Goal: Transaction & Acquisition: Purchase product/service

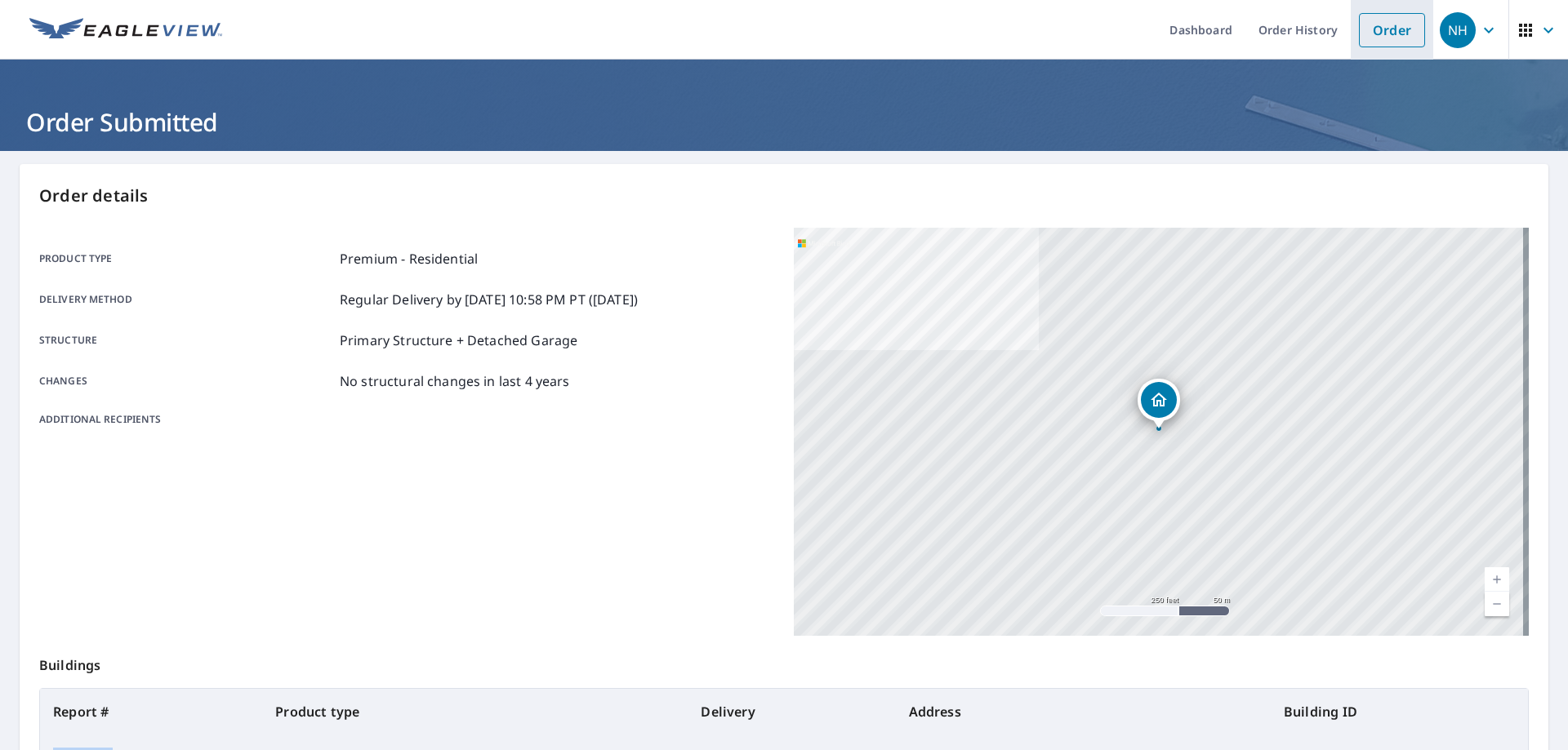
click at [1386, 24] on link "Order" at bounding box center [1391, 30] width 67 height 35
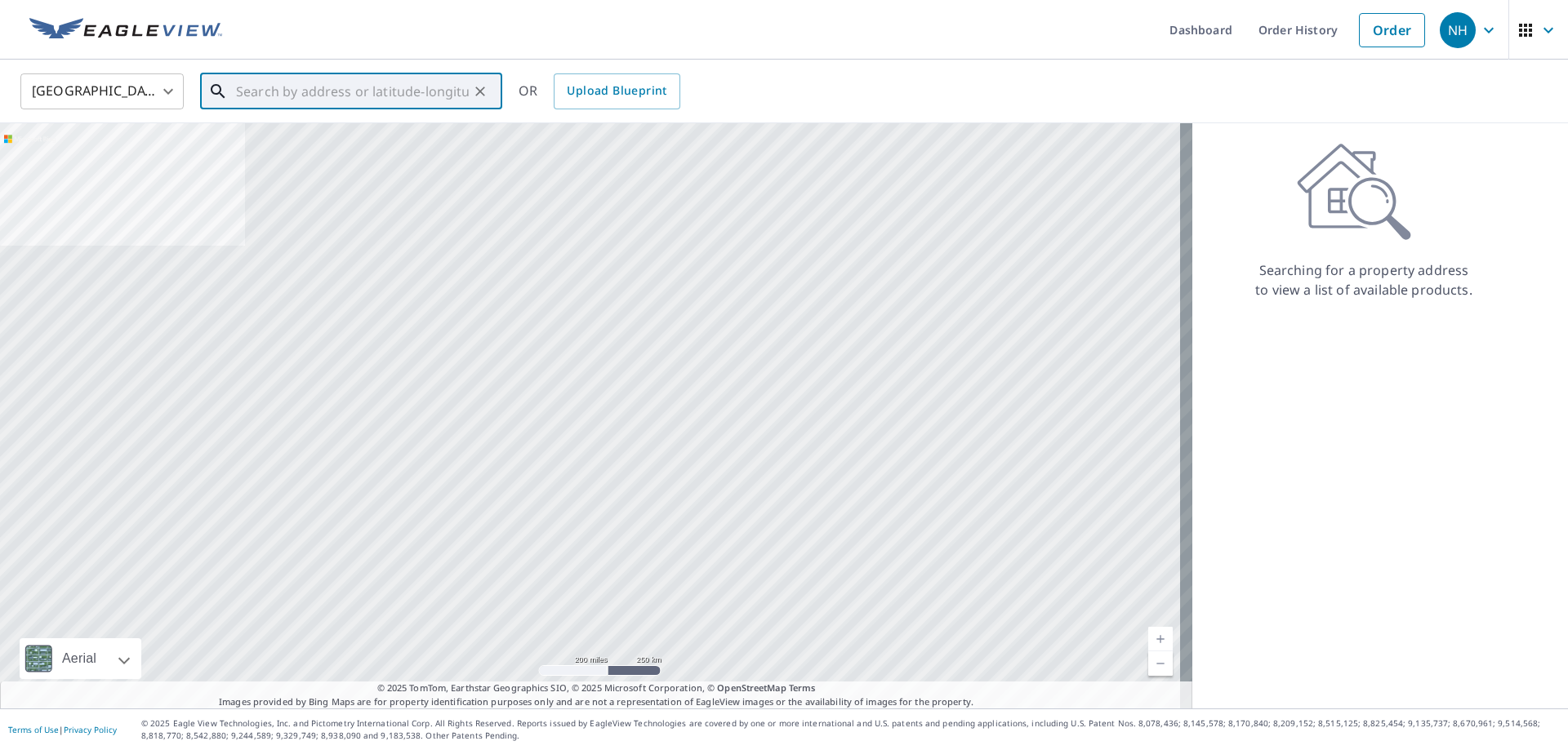
paste input "[STREET_ADDRESS]"
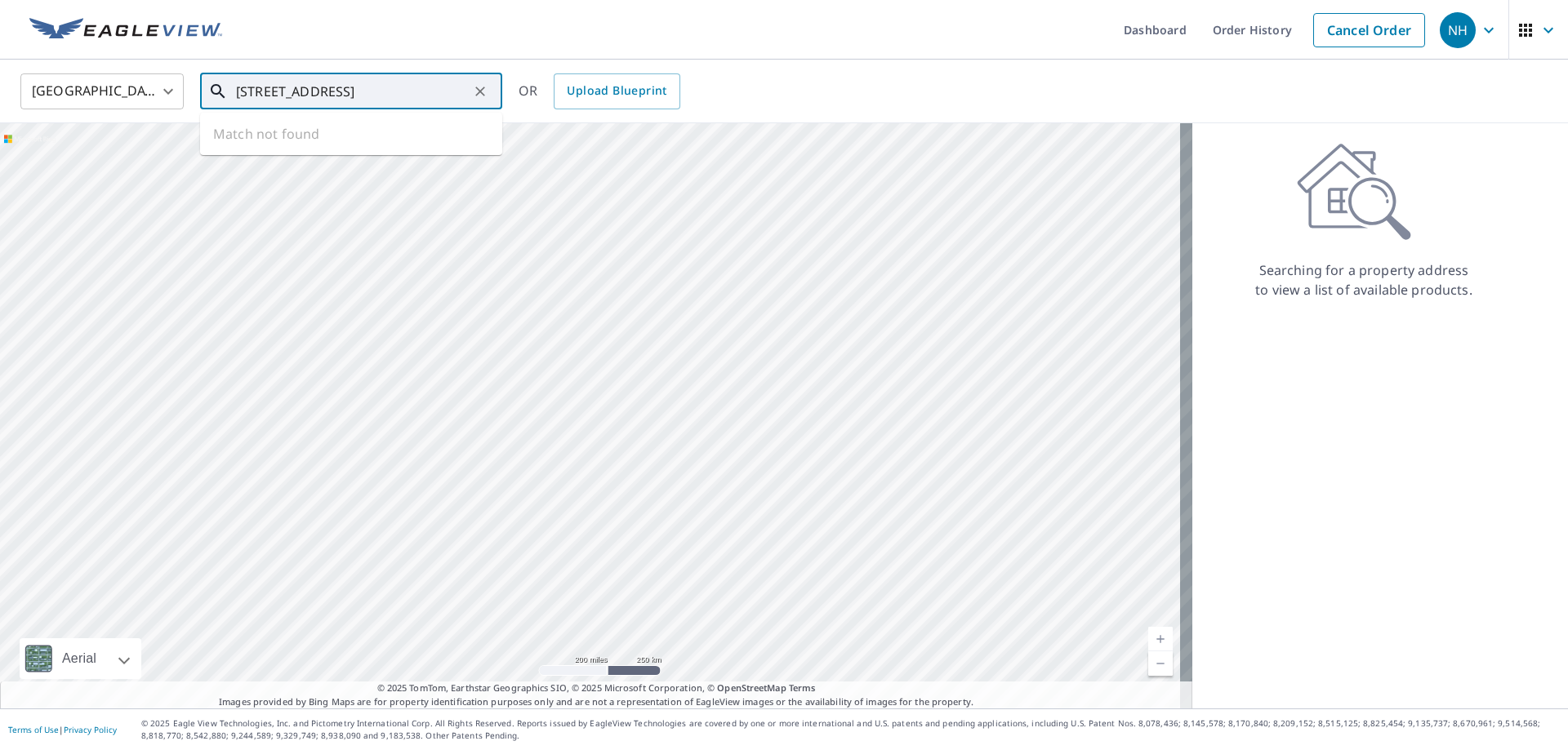
scroll to position [0, 33]
click at [340, 152] on p "[GEOGRAPHIC_DATA]" at bounding box center [361, 157] width 256 height 16
type input "[STREET_ADDRESS]"
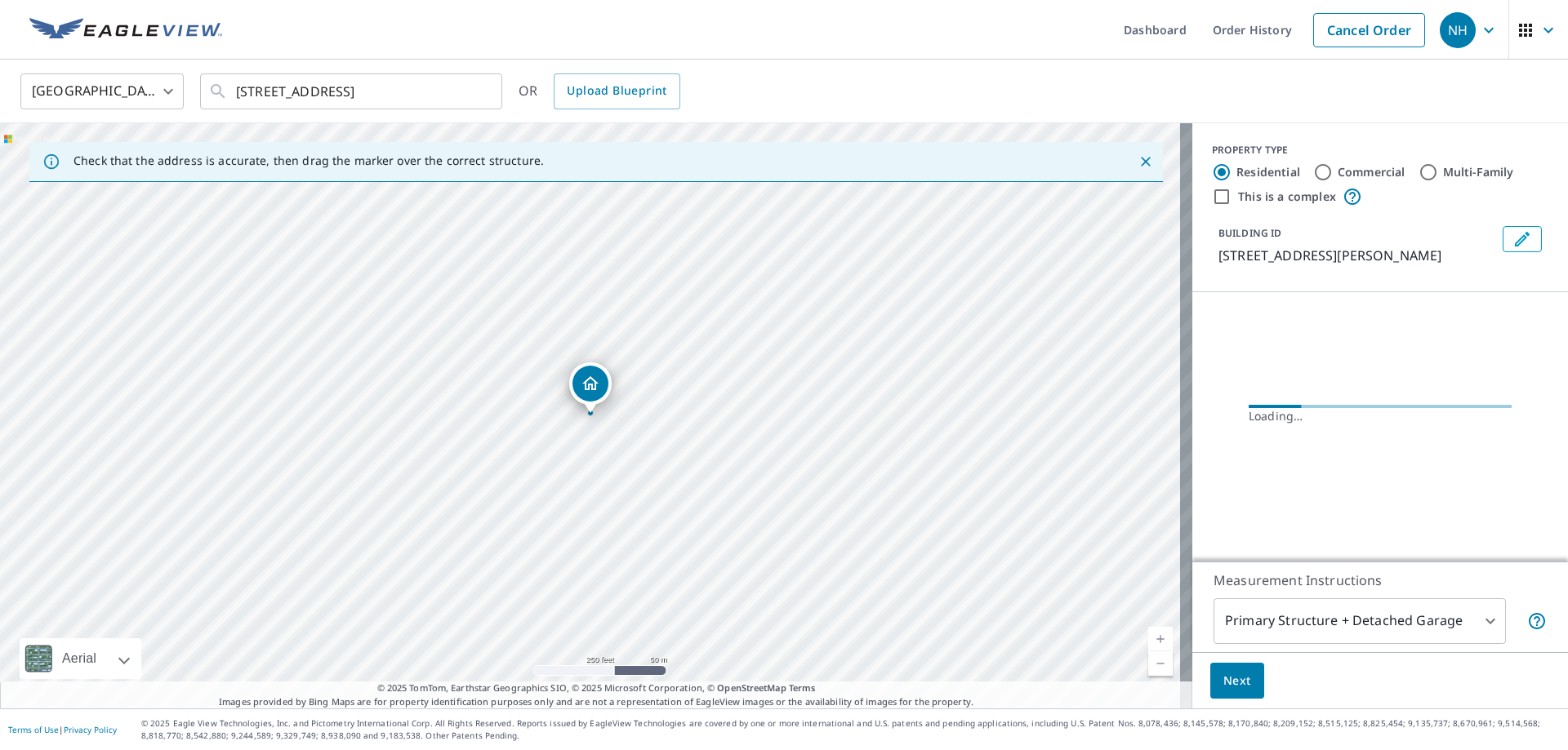
click at [1232, 675] on span "Next" at bounding box center [1237, 680] width 28 height 21
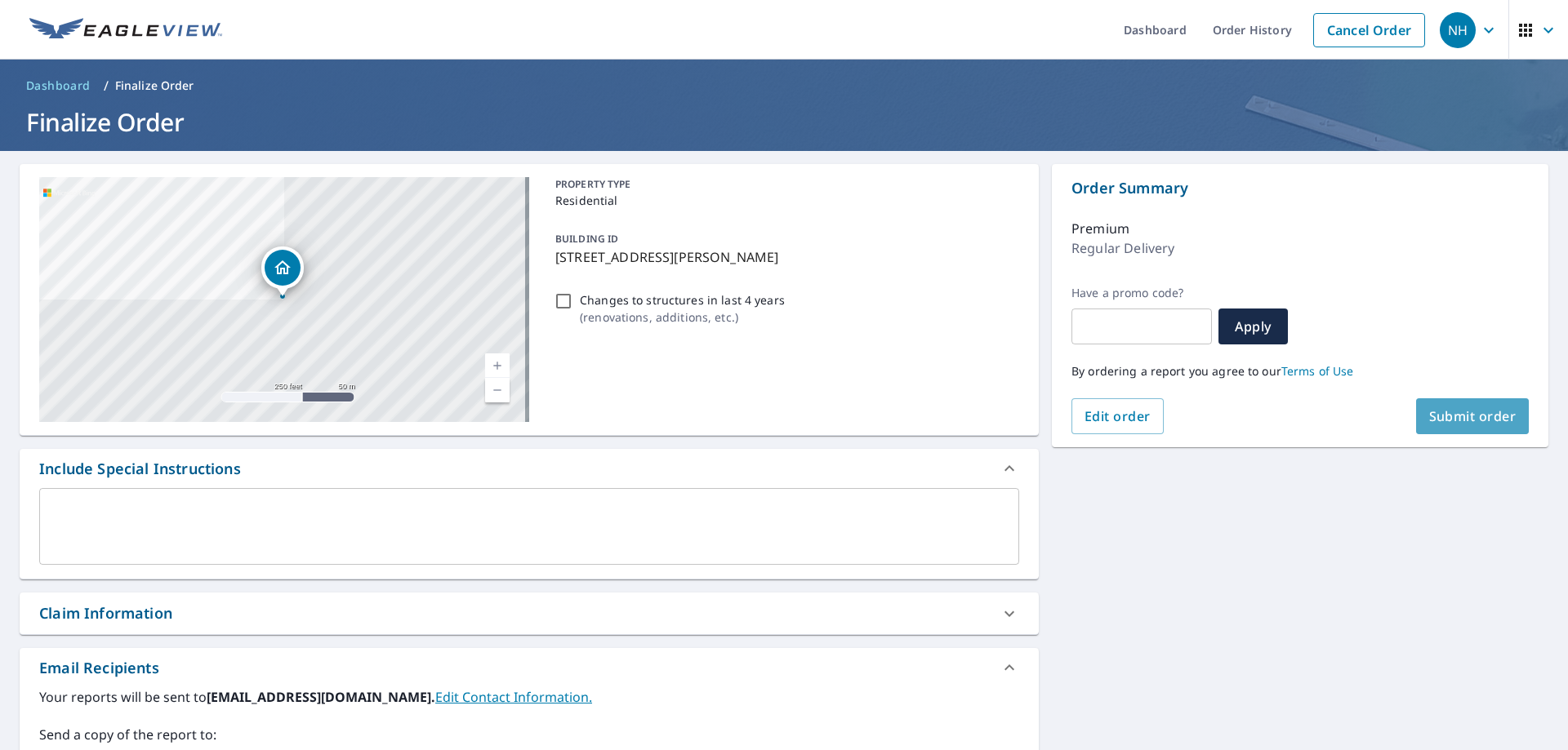
click at [1486, 409] on span "Submit order" at bounding box center [1473, 416] width 87 height 18
checkbox input "true"
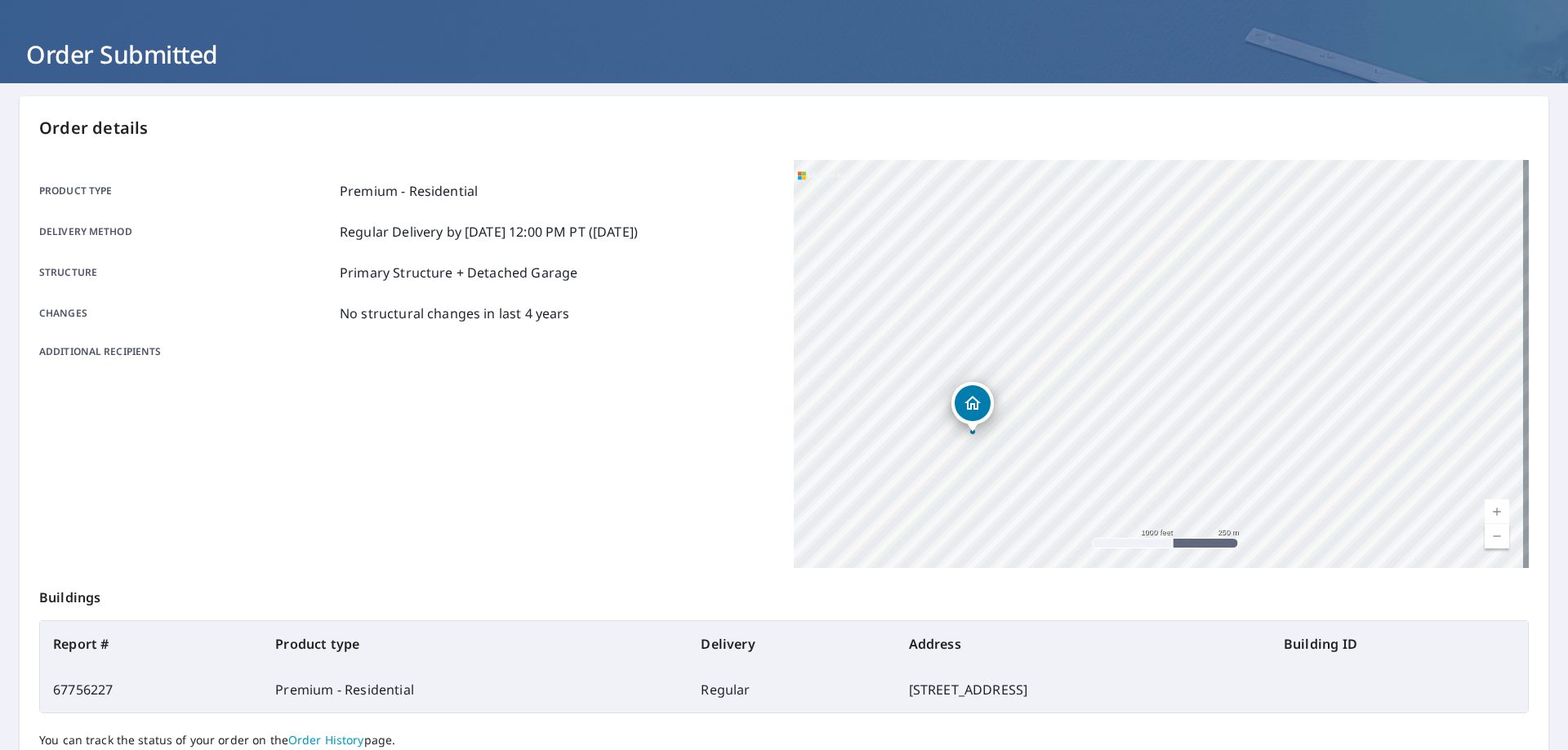
scroll to position [211, 0]
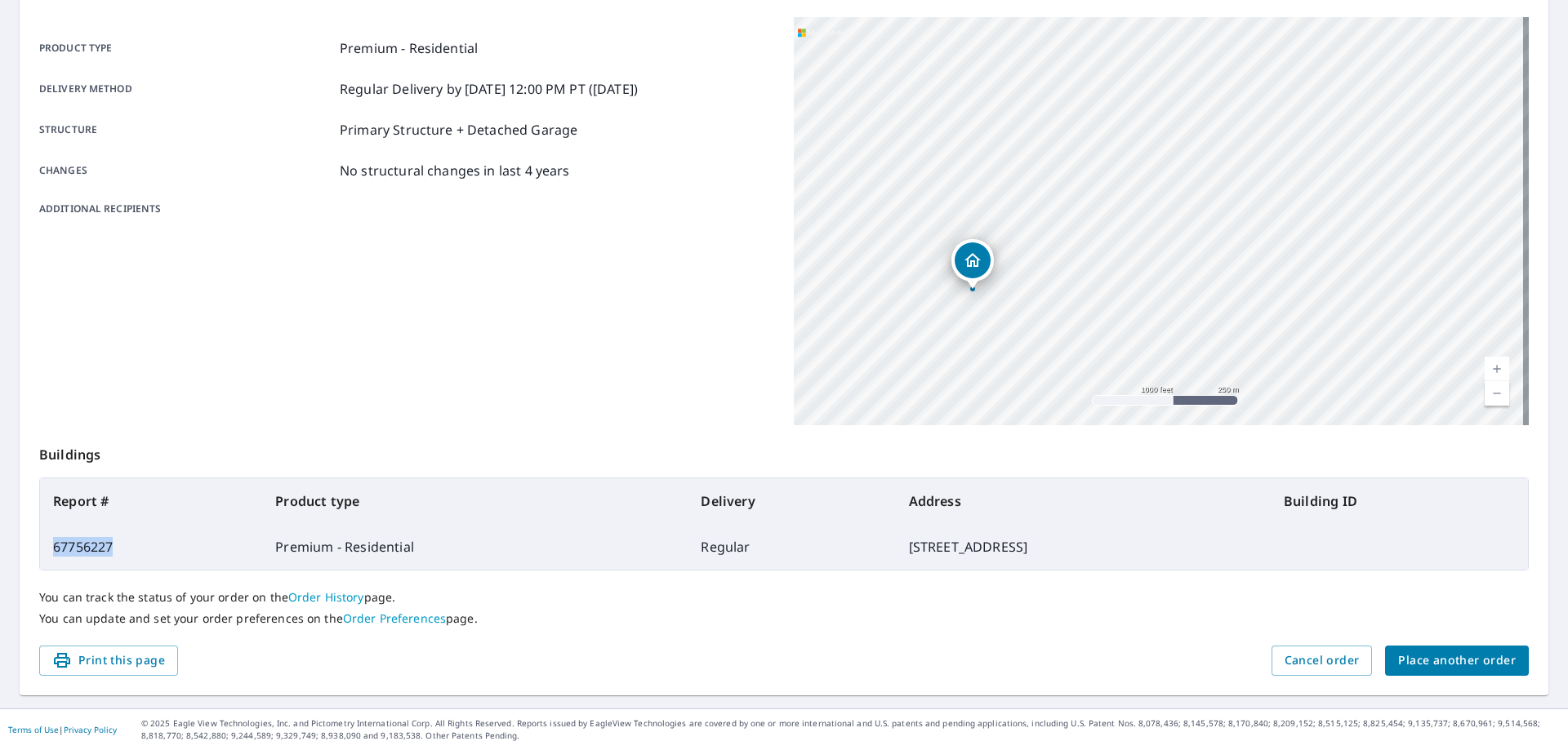
drag, startPoint x: 122, startPoint y: 546, endPoint x: 53, endPoint y: 541, distance: 69.2
click at [53, 541] on td "67756227" at bounding box center [151, 547] width 223 height 46
copy td "67756227"
